Goal: Subscribe to service/newsletter

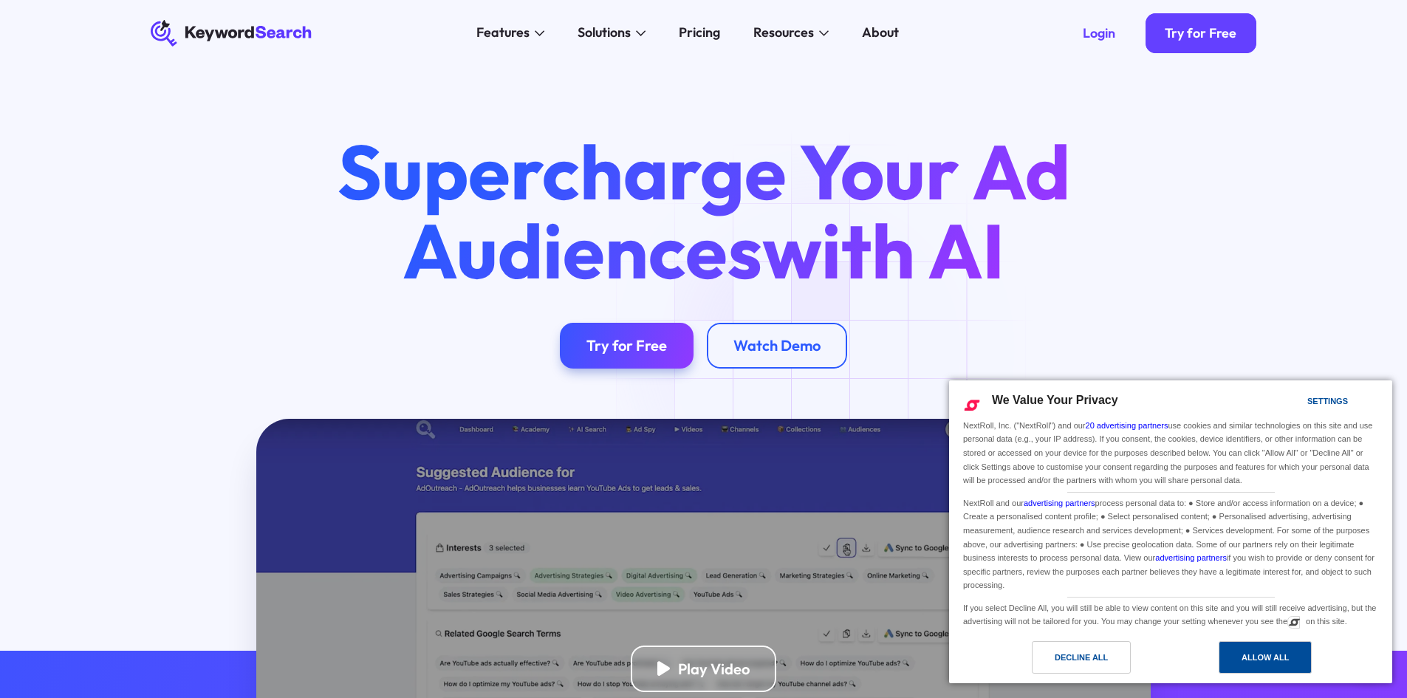
click at [1233, 657] on div "Allow All" at bounding box center [1265, 657] width 93 height 32
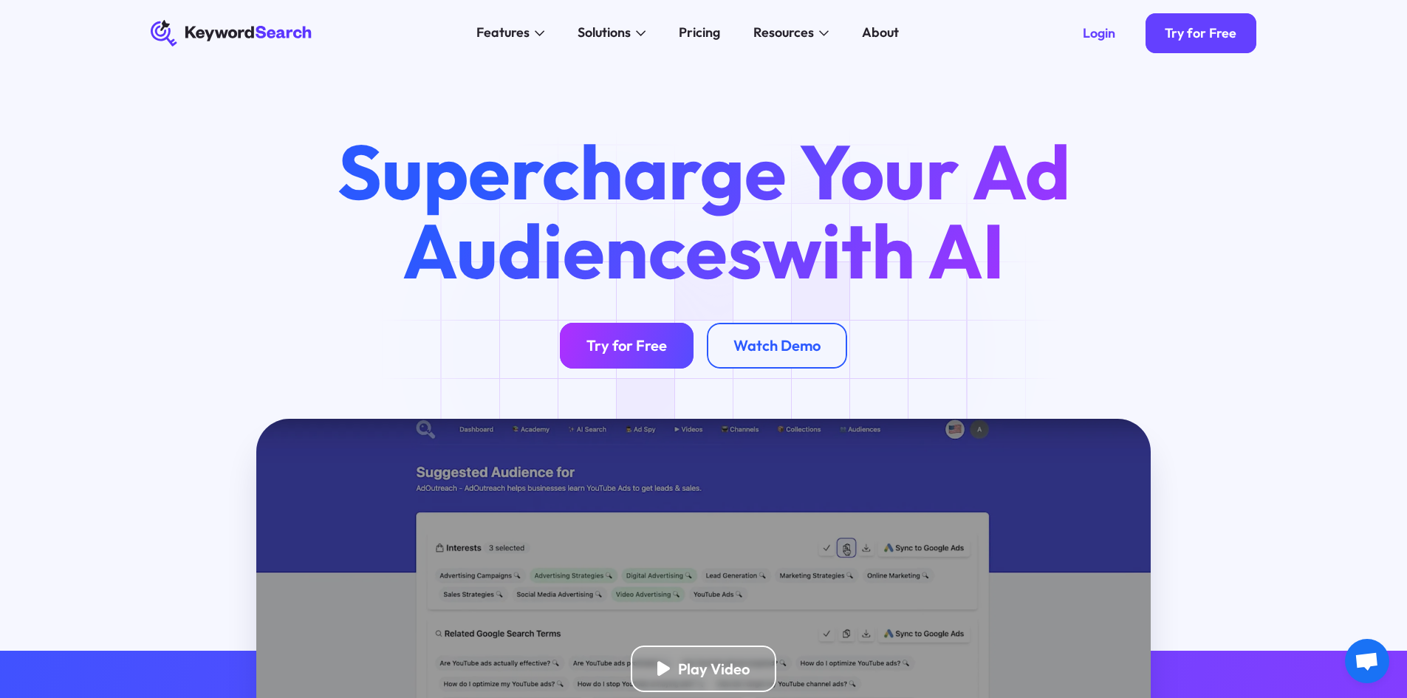
click at [603, 345] on div "Try for Free" at bounding box center [626, 345] width 81 height 18
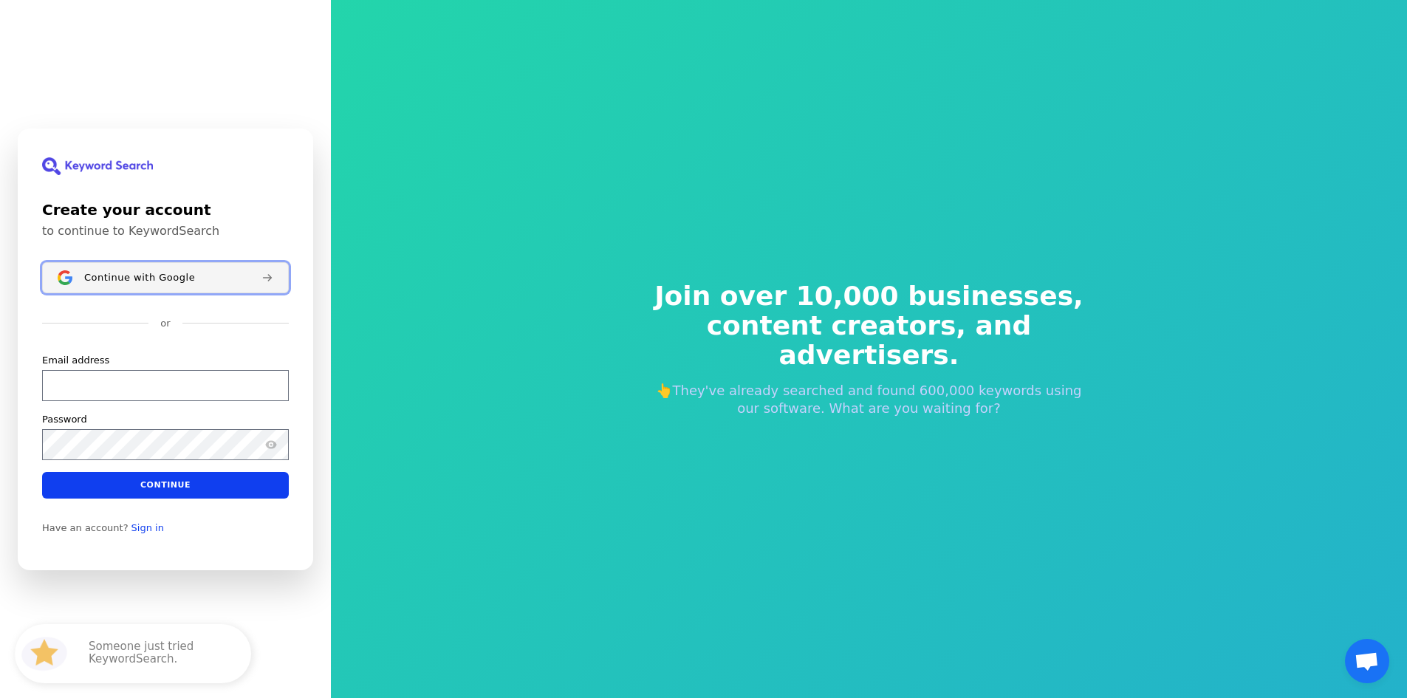
click at [162, 273] on span "Continue with Google" at bounding box center [139, 277] width 111 height 12
